Goal: Use online tool/utility: Use online tool/utility

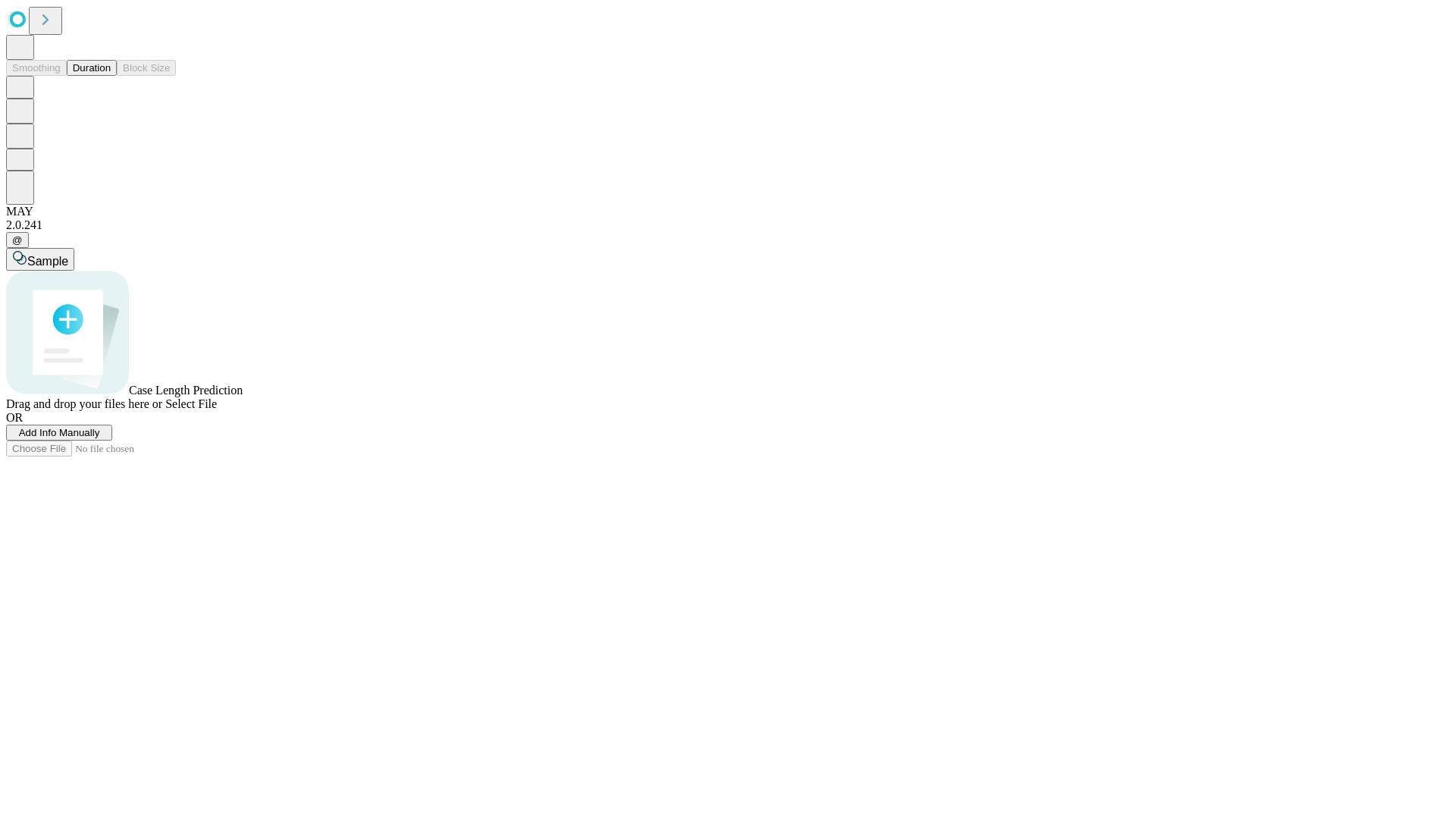
click at [110, 76] on button "Duration" at bounding box center [92, 67] width 50 height 16
click at [68, 255] on span "Sample" at bounding box center [47, 261] width 41 height 12
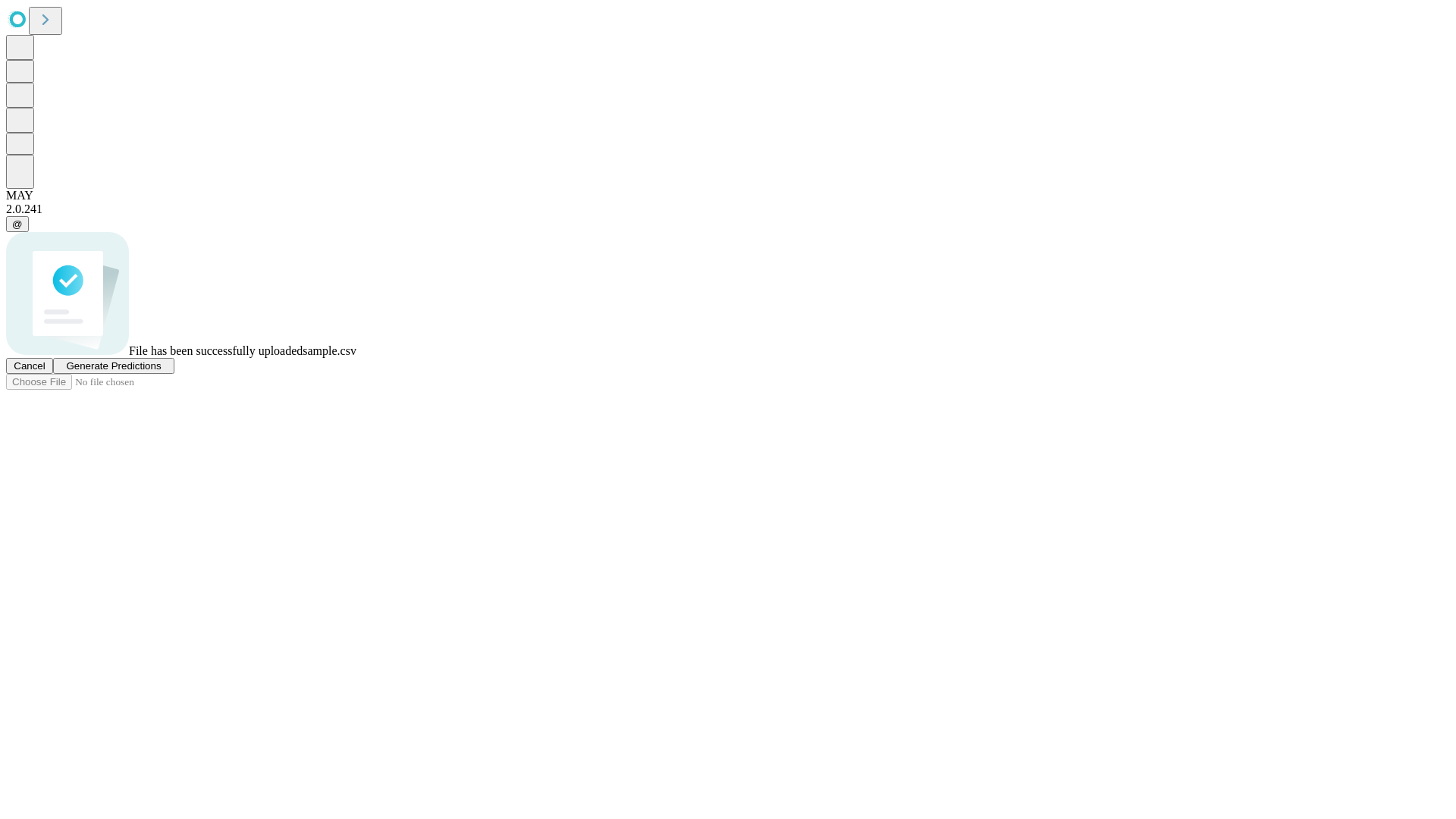
click at [161, 371] on span "Generate Predictions" at bounding box center [113, 365] width 95 height 12
